Goal: Information Seeking & Learning: Learn about a topic

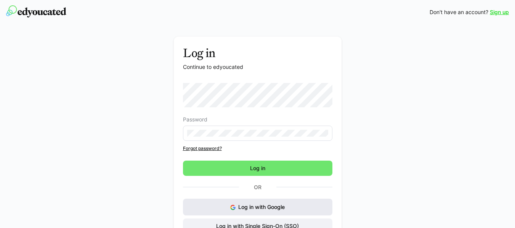
click at [239, 211] on button "Log in with Google" at bounding box center [258, 207] width 150 height 17
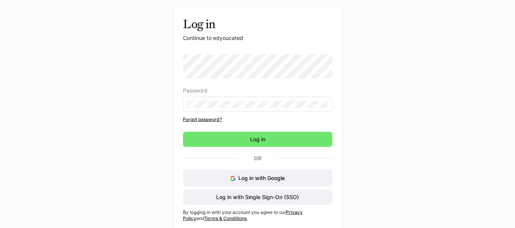
scroll to position [32, 0]
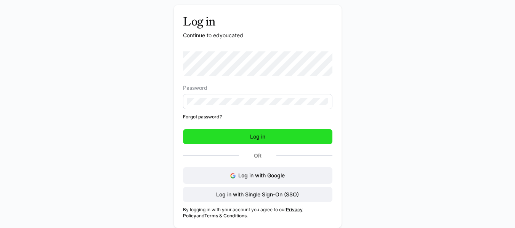
click at [239, 136] on span "Log in" at bounding box center [258, 136] width 150 height 15
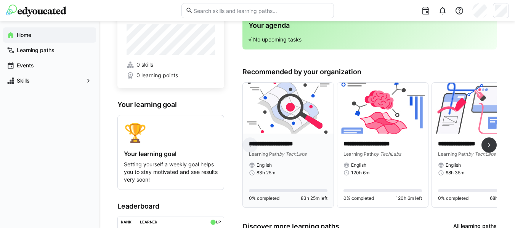
scroll to position [27, 0]
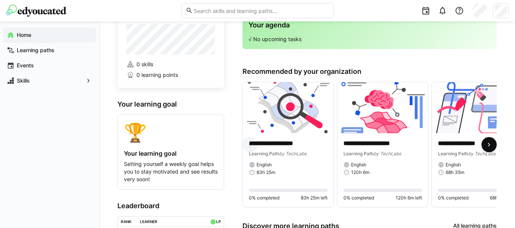
click at [487, 143] on eds-icon at bounding box center [490, 145] width 8 height 8
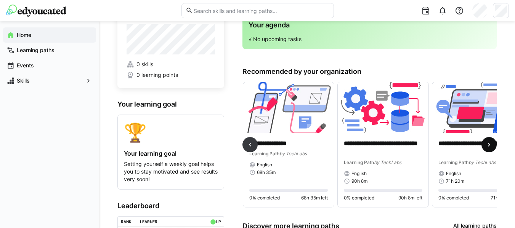
scroll to position [0, 189]
click at [461, 121] on img at bounding box center [477, 107] width 91 height 51
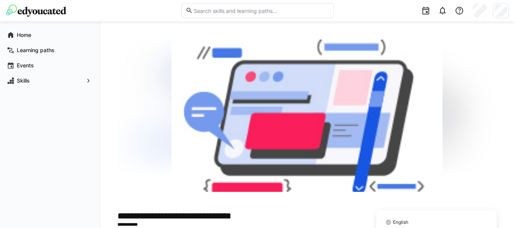
click at [455, 95] on div at bounding box center [307, 116] width 380 height 153
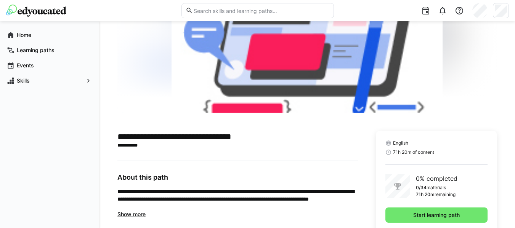
scroll to position [101, 0]
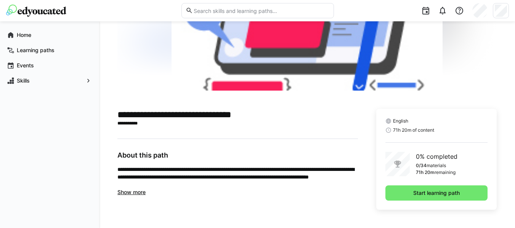
click at [131, 194] on span "Show more" at bounding box center [131, 192] width 28 height 6
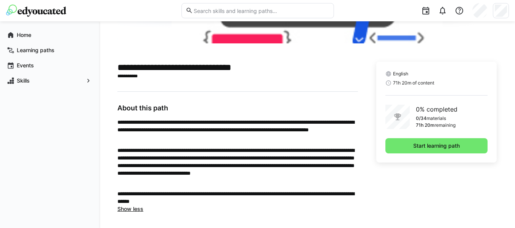
scroll to position [152, 0]
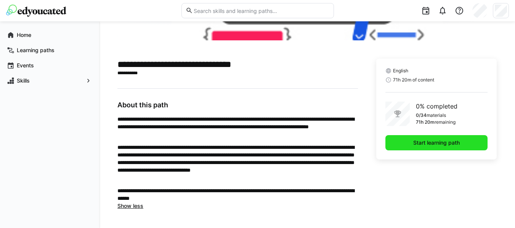
click at [403, 140] on span "Start learning path" at bounding box center [437, 142] width 102 height 15
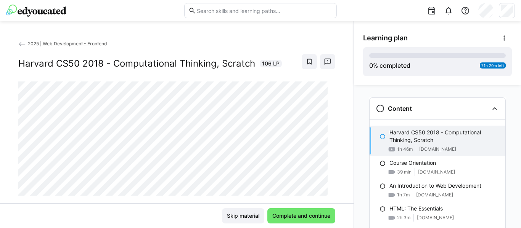
click at [349, 23] on div "2025 | Web Development - Frontend Harvard CS50 2018 - Computational Thinking, S…" at bounding box center [177, 124] width 354 height 207
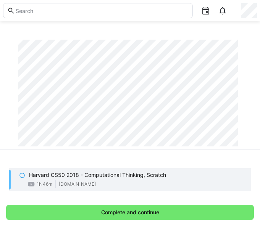
scroll to position [58, 0]
click at [22, 177] on eds-icon at bounding box center [22, 175] width 6 height 6
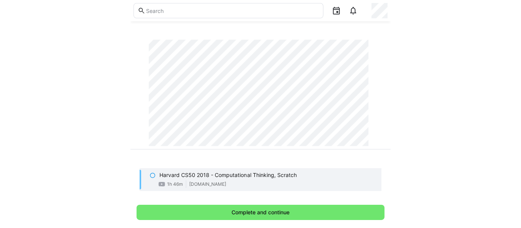
scroll to position [32, 0]
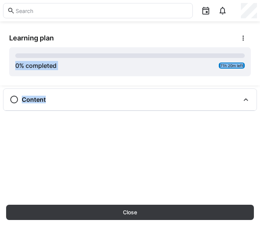
drag, startPoint x: 93, startPoint y: 80, endPoint x: 38, endPoint y: 179, distance: 113.6
click at [38, 179] on div "Learning plan 0 % completed 71h 20m left Content Harvard CS50 2018 - Computatio…" at bounding box center [130, 112] width 260 height 182
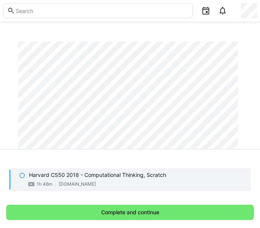
scroll to position [79, 0]
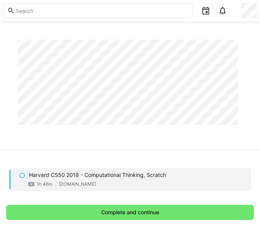
click at [23, 177] on eds-icon at bounding box center [22, 175] width 6 height 6
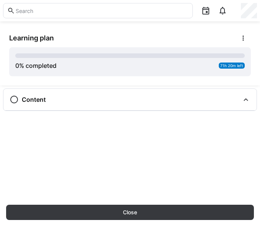
scroll to position [32, 0]
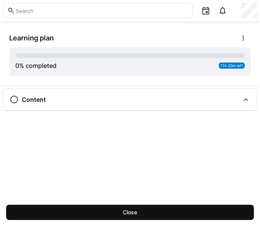
click at [56, 206] on span "Close" at bounding box center [130, 212] width 248 height 15
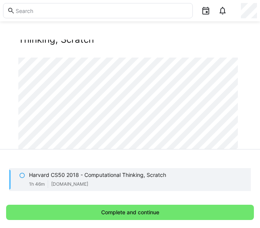
scroll to position [79, 0]
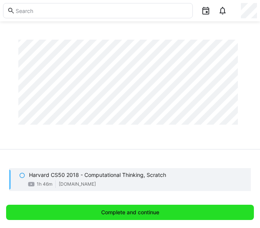
click at [81, 214] on span "Complete and continue" at bounding box center [130, 212] width 248 height 15
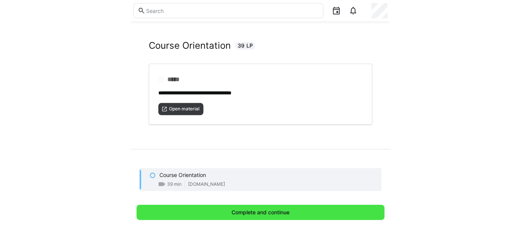
scroll to position [14, 0]
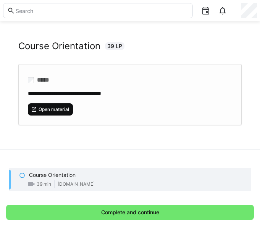
click at [60, 107] on span "Open material" at bounding box center [54, 109] width 32 height 6
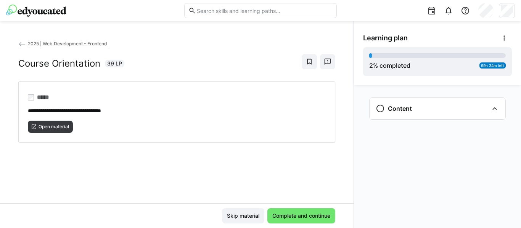
scroll to position [0, 0]
click at [79, 109] on span "**********" at bounding box center [64, 110] width 73 height 5
click at [279, 212] on span "Complete and continue" at bounding box center [301, 216] width 68 height 15
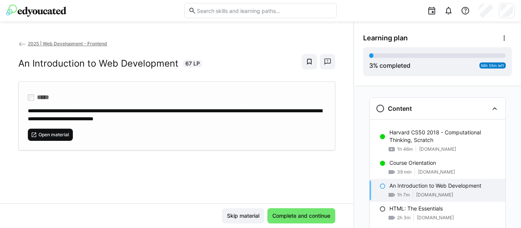
click at [53, 132] on span "Open material" at bounding box center [54, 135] width 32 height 6
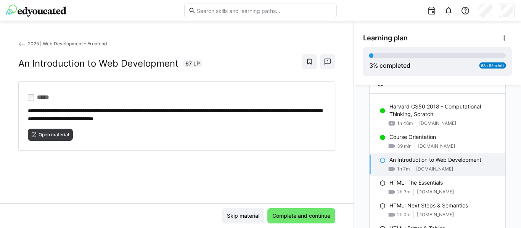
scroll to position [25, 0]
click at [416, 168] on span "www.udemy.com" at bounding box center [434, 170] width 37 height 6
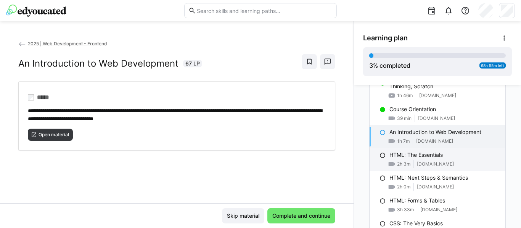
scroll to position [11, 0]
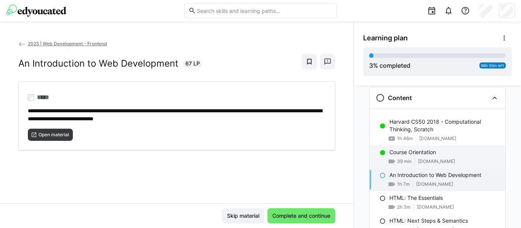
click at [422, 152] on p "Course Orientation" at bounding box center [412, 153] width 47 height 8
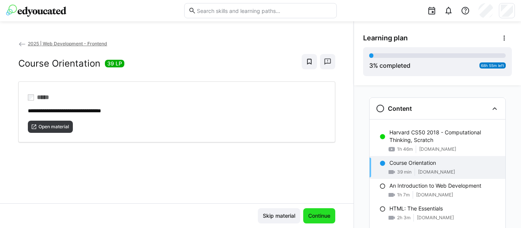
click at [325, 215] on span "Continue" at bounding box center [319, 216] width 24 height 8
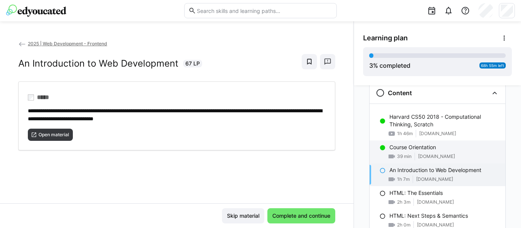
scroll to position [18, 0]
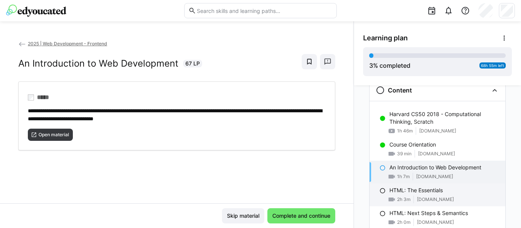
click at [433, 192] on p "HTML: The Essentials" at bounding box center [415, 191] width 53 height 8
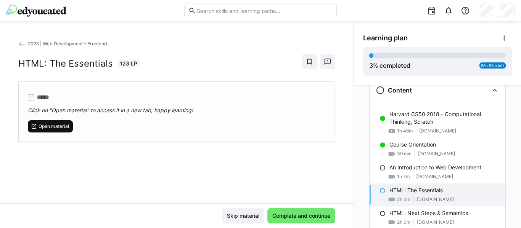
click at [63, 122] on span "Open material" at bounding box center [50, 127] width 45 height 12
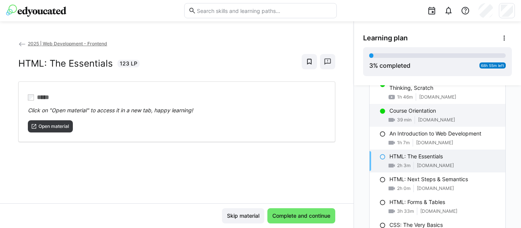
scroll to position [53, 0]
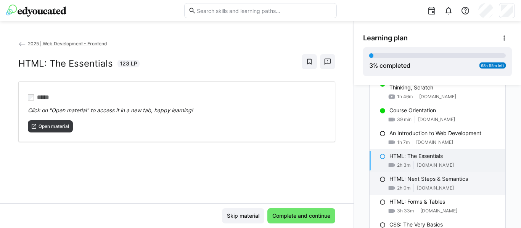
click at [417, 189] on span "www.udemy.com" at bounding box center [435, 188] width 37 height 6
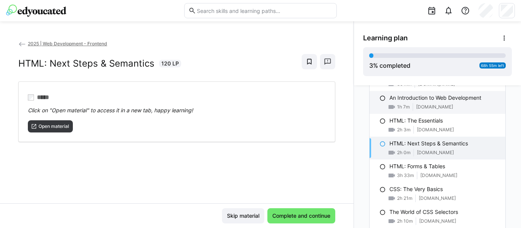
scroll to position [88, 0]
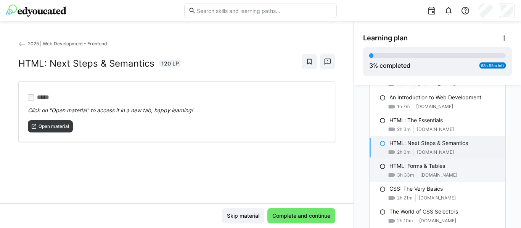
click at [410, 165] on p "HTML: Forms & Tables" at bounding box center [417, 166] width 56 height 8
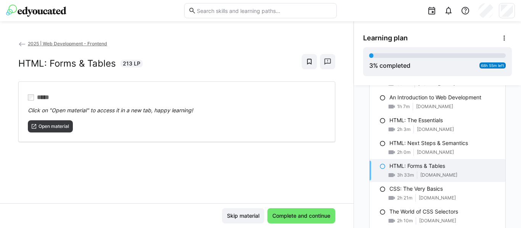
click at [410, 165] on p "HTML: Forms & Tables" at bounding box center [417, 166] width 56 height 8
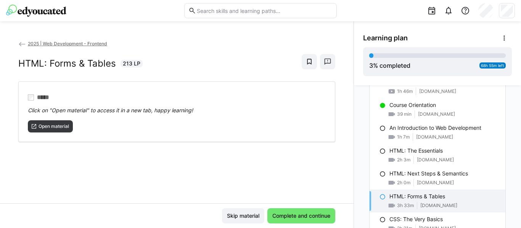
scroll to position [58, 0]
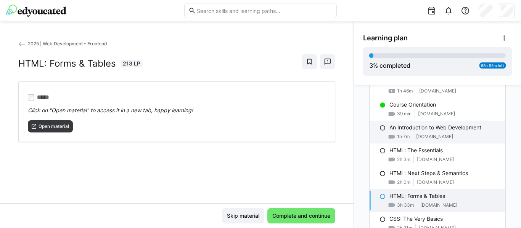
click at [450, 130] on p "An Introduction to Web Development" at bounding box center [435, 128] width 92 height 8
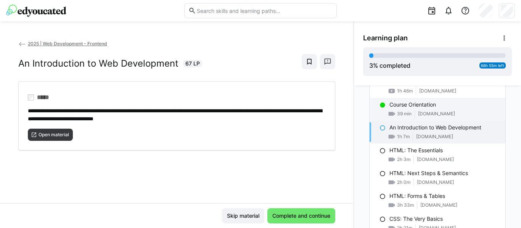
scroll to position [35, 0]
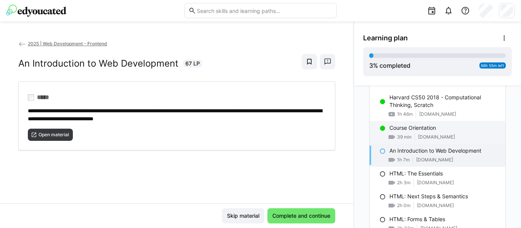
click at [417, 133] on div "Course Orientation 39 min www.udemy.com" at bounding box center [438, 132] width 136 height 23
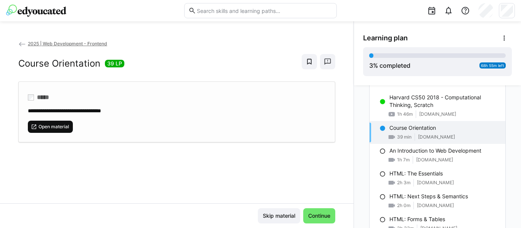
click at [44, 122] on span "Open material" at bounding box center [50, 127] width 45 height 12
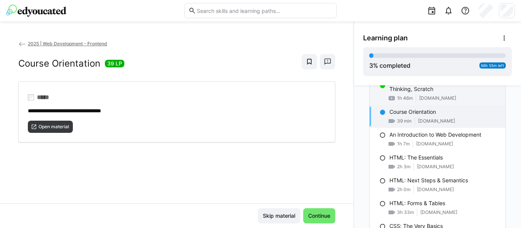
scroll to position [51, 0]
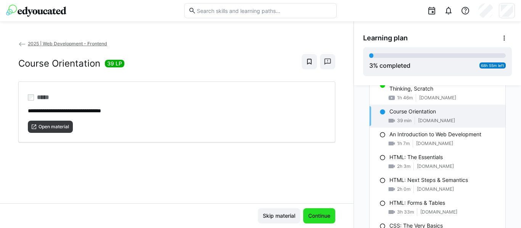
click at [317, 211] on span "Continue" at bounding box center [319, 216] width 32 height 15
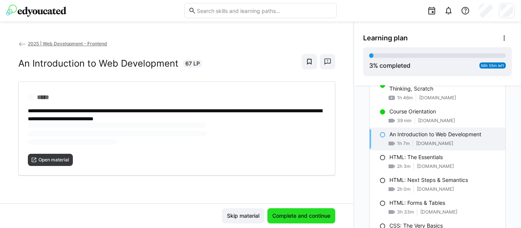
click at [317, 211] on span "Complete and continue" at bounding box center [301, 216] width 68 height 15
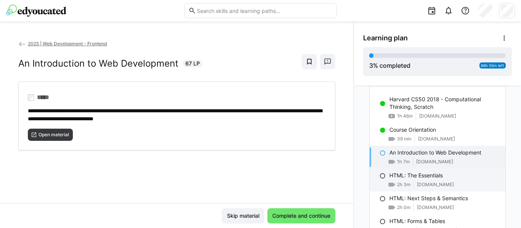
scroll to position [33, 0]
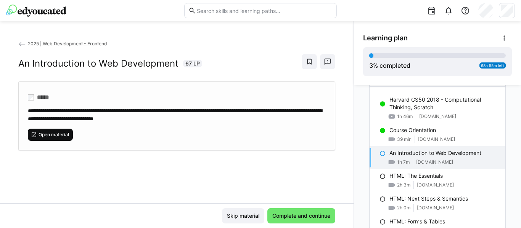
click at [42, 132] on span "Open material" at bounding box center [54, 135] width 32 height 6
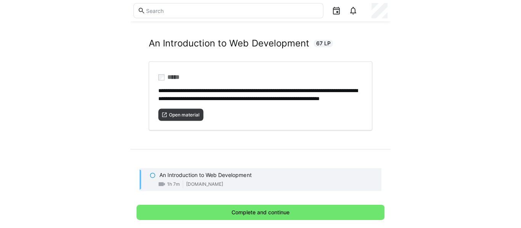
scroll to position [0, 0]
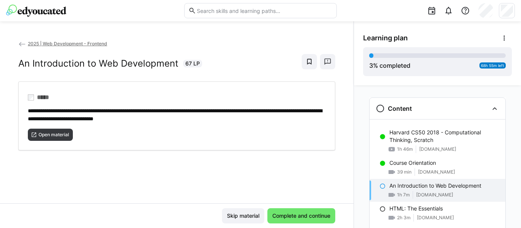
click at [294, 207] on div "Skip material Complete and continue" at bounding box center [177, 216] width 354 height 25
click at [291, 216] on span "Complete and continue" at bounding box center [301, 216] width 60 height 8
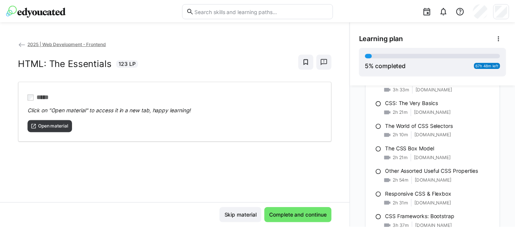
scroll to position [175, 0]
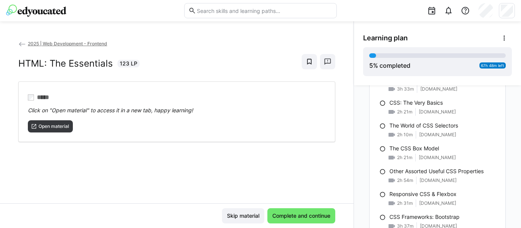
click at [25, 44] on eds-icon at bounding box center [22, 44] width 8 height 8
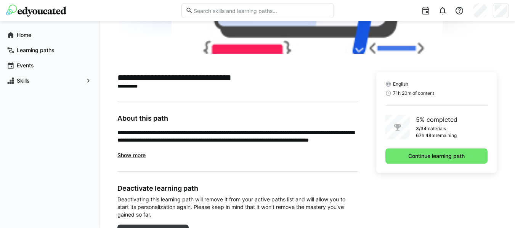
scroll to position [143, 0]
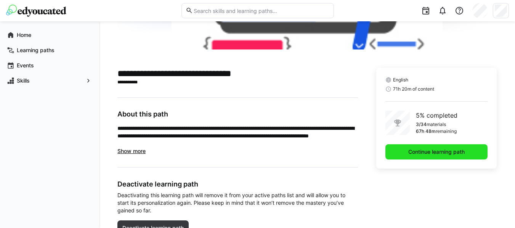
click at [443, 157] on span "Continue learning path" at bounding box center [437, 152] width 102 height 15
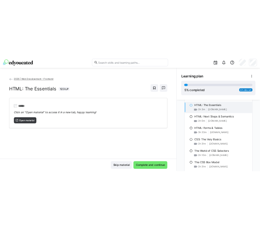
scroll to position [113, 0]
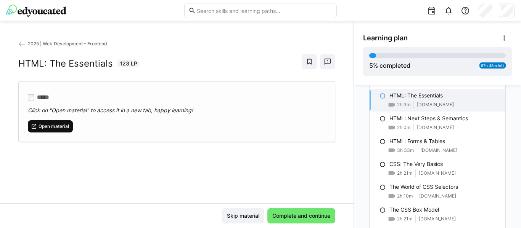
click at [60, 121] on span "Open material" at bounding box center [50, 127] width 45 height 12
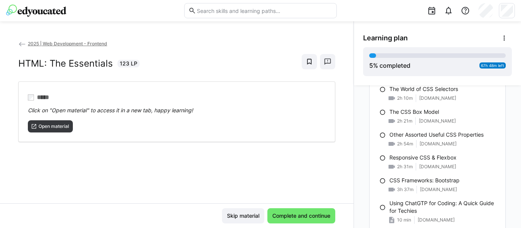
scroll to position [214, 0]
